Goal: Task Accomplishment & Management: Manage account settings

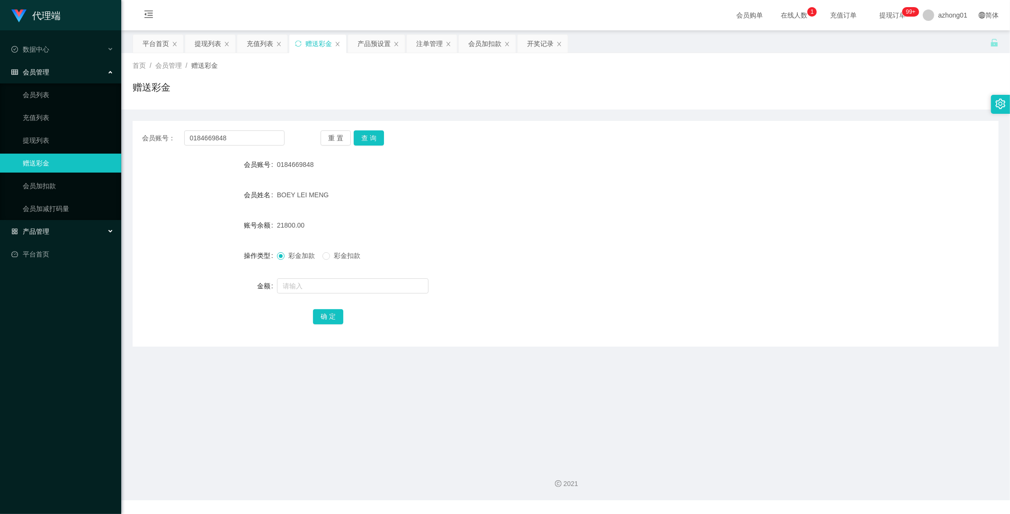
click at [48, 230] on span "产品管理" at bounding box center [30, 231] width 38 height 8
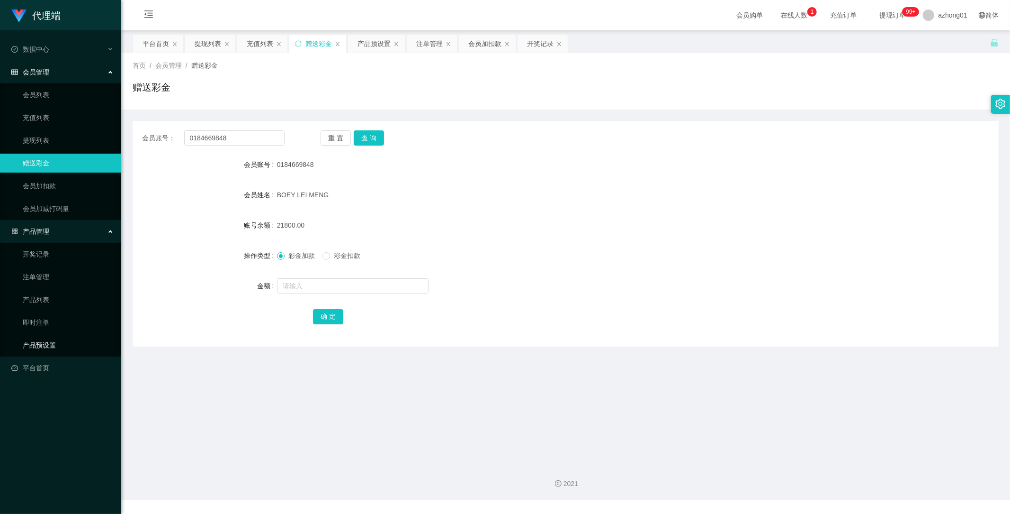
click at [58, 345] on link "产品预设置" at bounding box center [68, 344] width 91 height 19
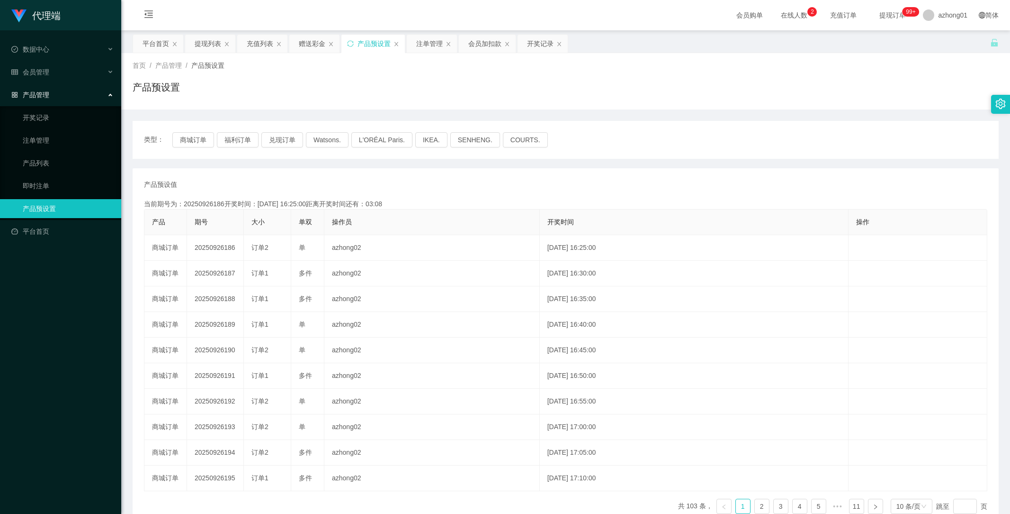
click at [200, 137] on button "商城订单" at bounding box center [193, 139] width 42 height 15
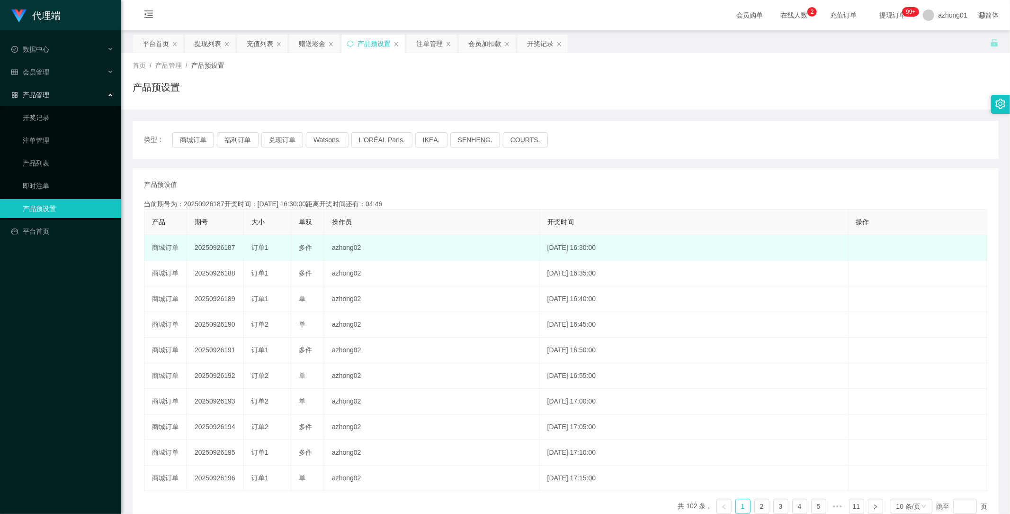
click at [216, 248] on td "20250926187" at bounding box center [215, 248] width 57 height 26
copy td "20250926187"
click at [218, 249] on td "20250926187" at bounding box center [215, 248] width 57 height 26
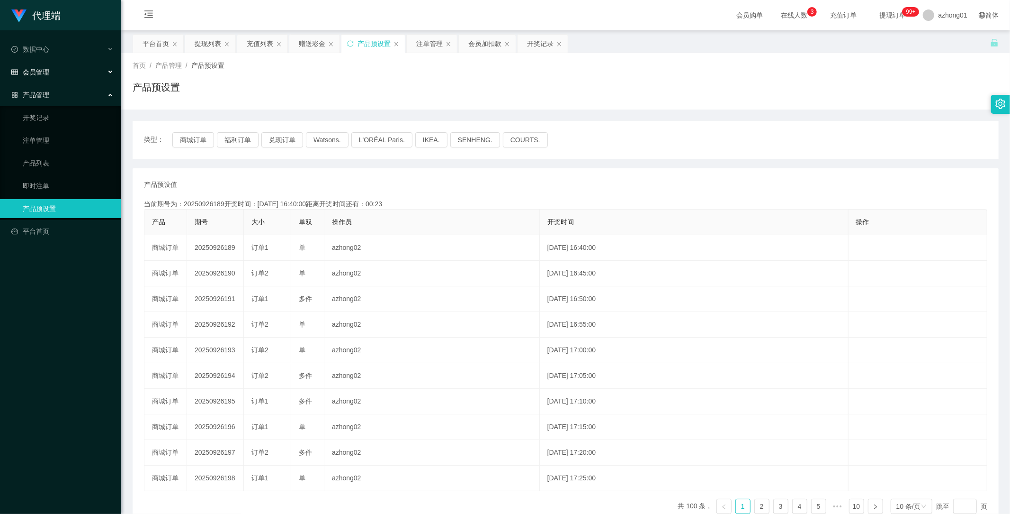
click at [40, 64] on div "会员管理" at bounding box center [60, 72] width 121 height 19
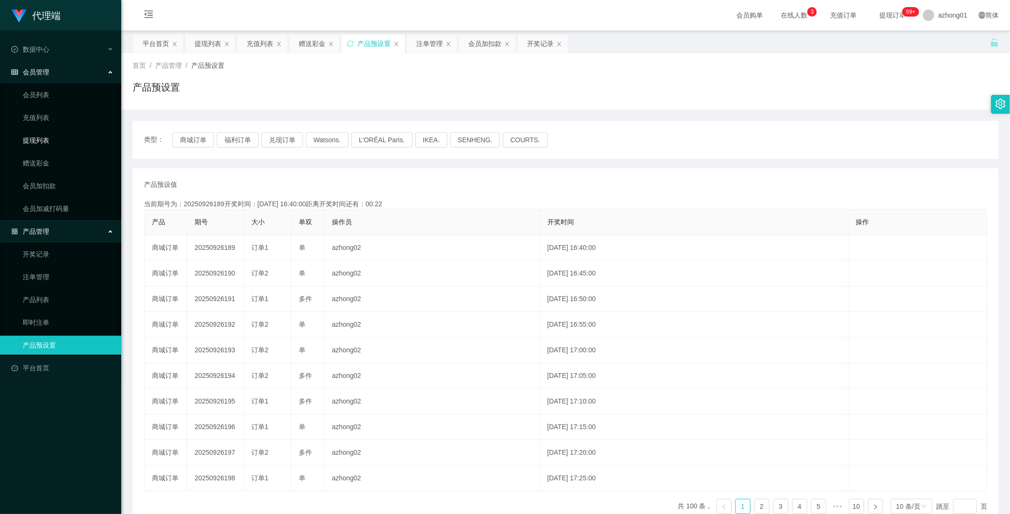
click at [41, 136] on link "提现列表" at bounding box center [68, 140] width 91 height 19
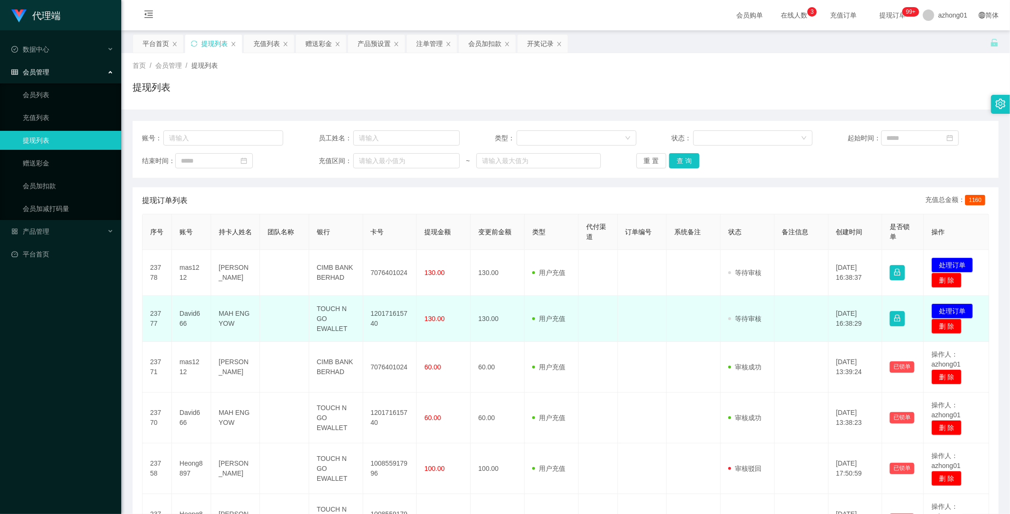
click at [379, 311] on td "120171615740" at bounding box center [390, 319] width 54 height 46
copy td "120171615740"
click at [943, 308] on button "处理订单" at bounding box center [953, 310] width 42 height 15
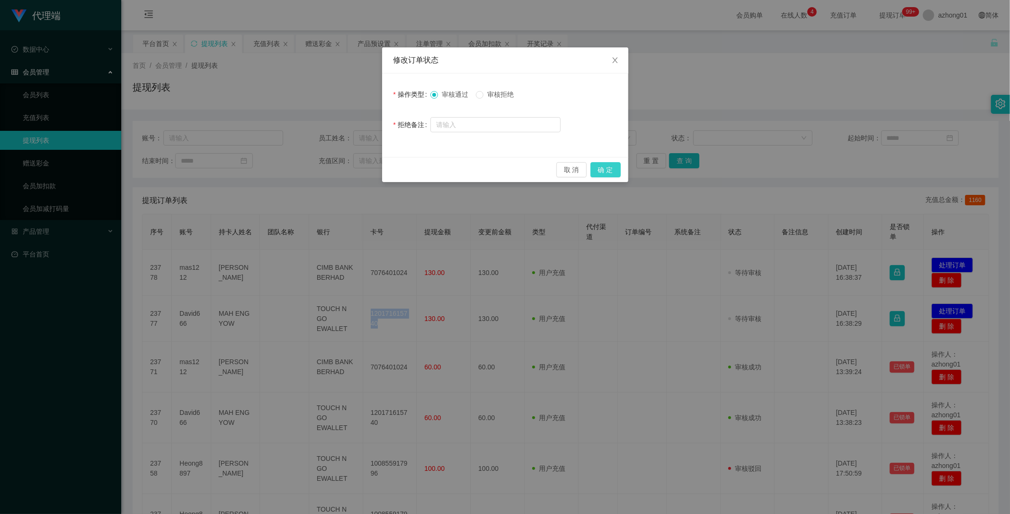
click at [602, 169] on button "确 定" at bounding box center [606, 169] width 30 height 15
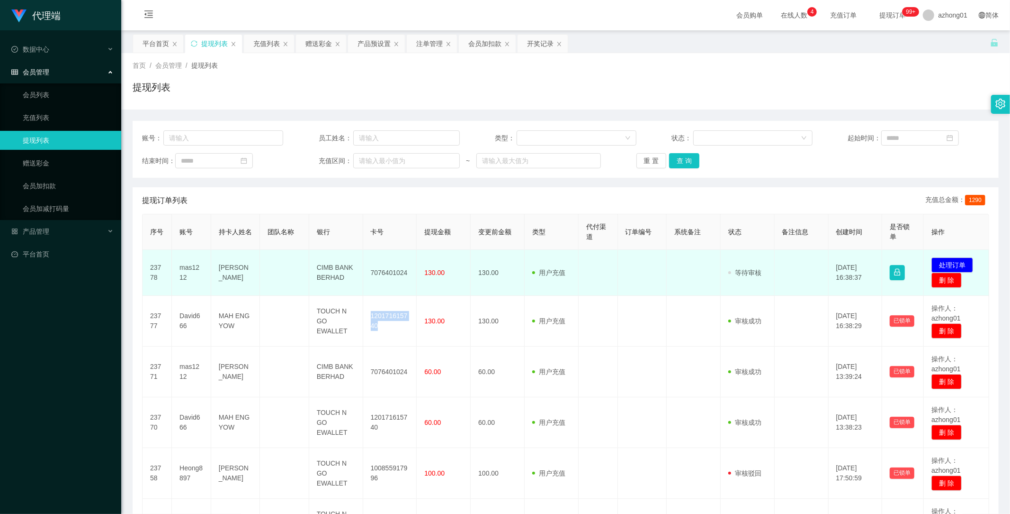
click at [383, 287] on td "7076401024" at bounding box center [390, 273] width 54 height 46
click at [382, 272] on td "7076401024" at bounding box center [390, 273] width 54 height 46
copy td "7076401024"
click at [939, 264] on button "处理订单" at bounding box center [953, 264] width 42 height 15
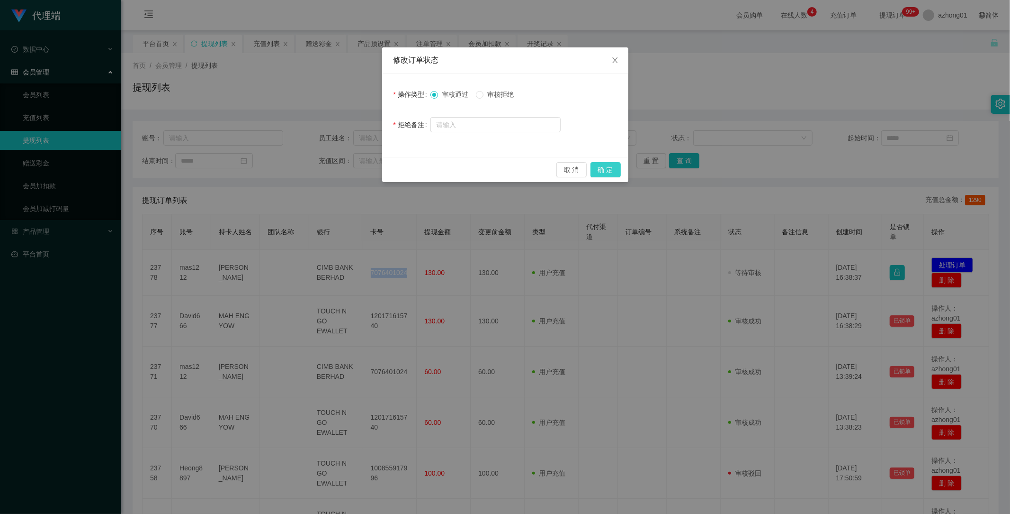
click at [600, 166] on button "确 定" at bounding box center [606, 169] width 30 height 15
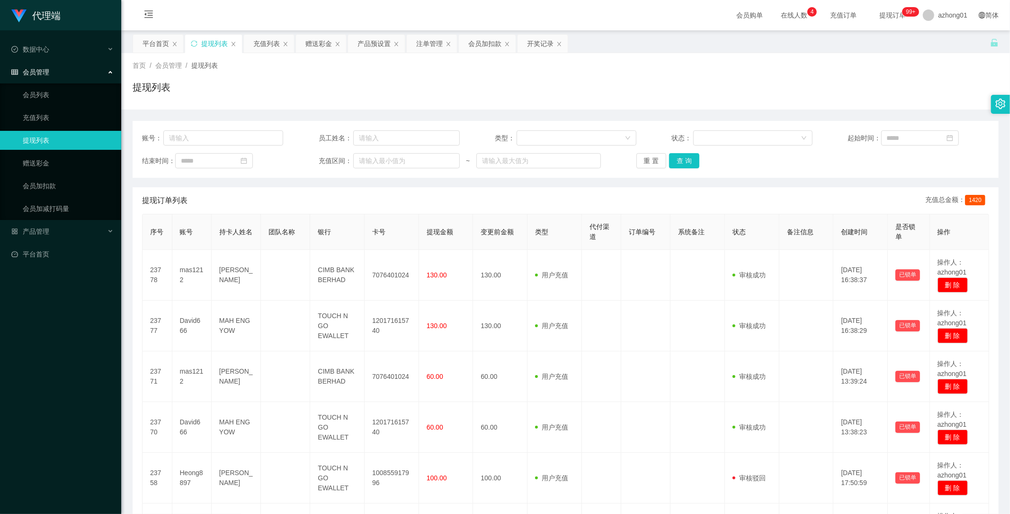
click at [592, 191] on div "提现订单列表 充值总金额： 1420" at bounding box center [566, 200] width 848 height 27
